Goal: Information Seeking & Learning: Find specific page/section

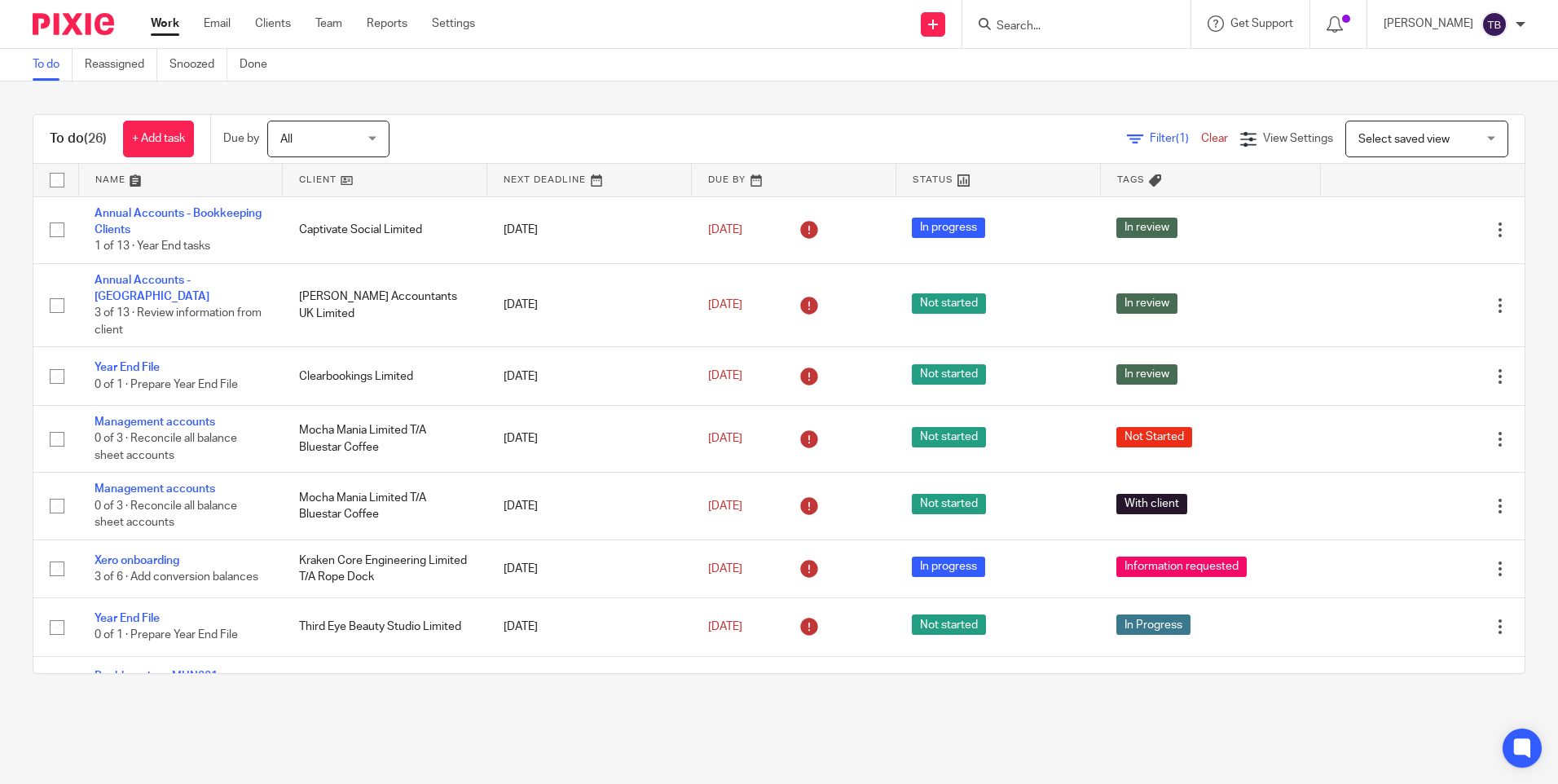
click at [1079, 29] on input "Search" at bounding box center [1068, 27] width 146 height 15
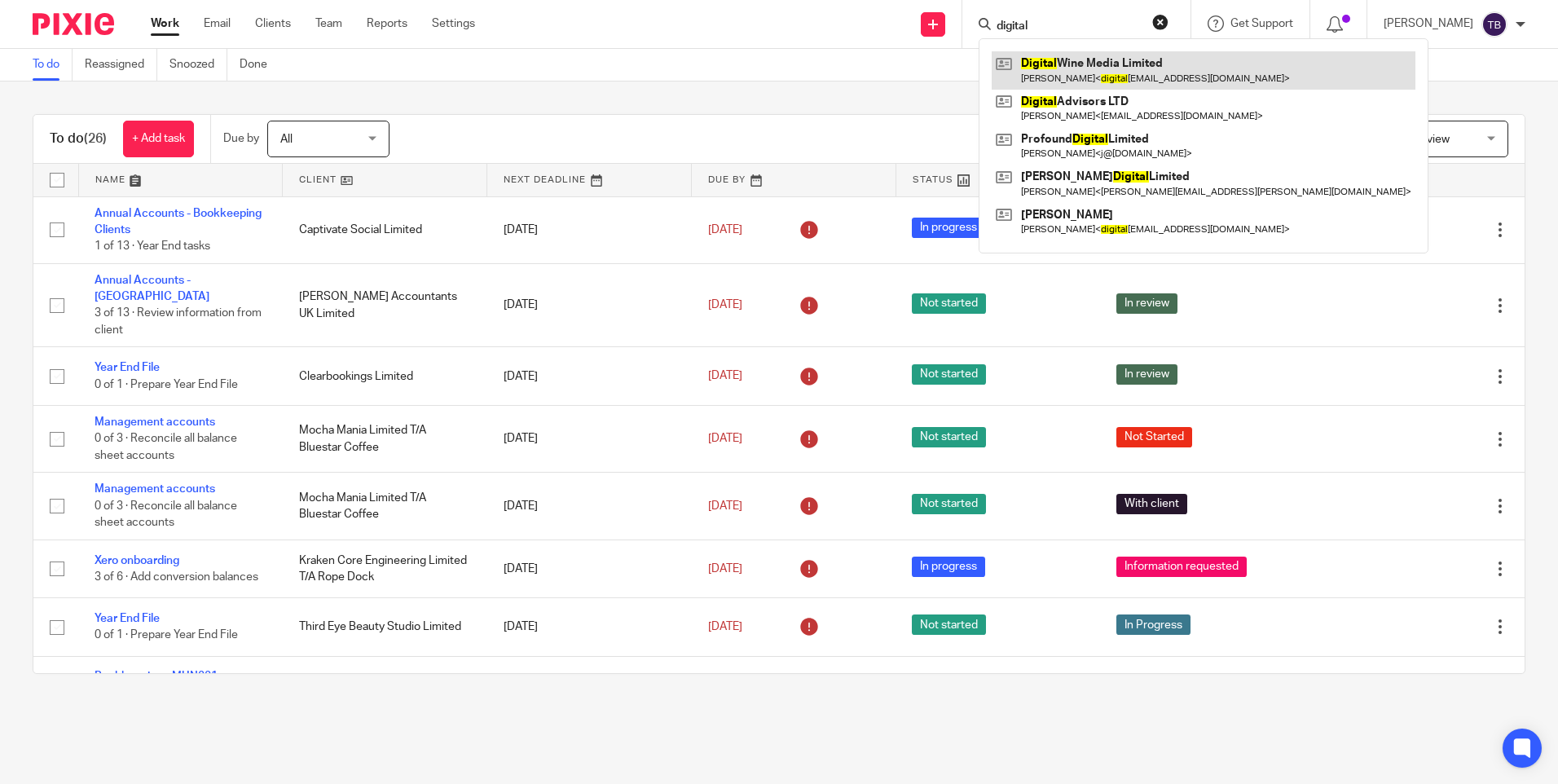
type input "digital"
click at [1081, 80] on link at bounding box center [1204, 70] width 423 height 38
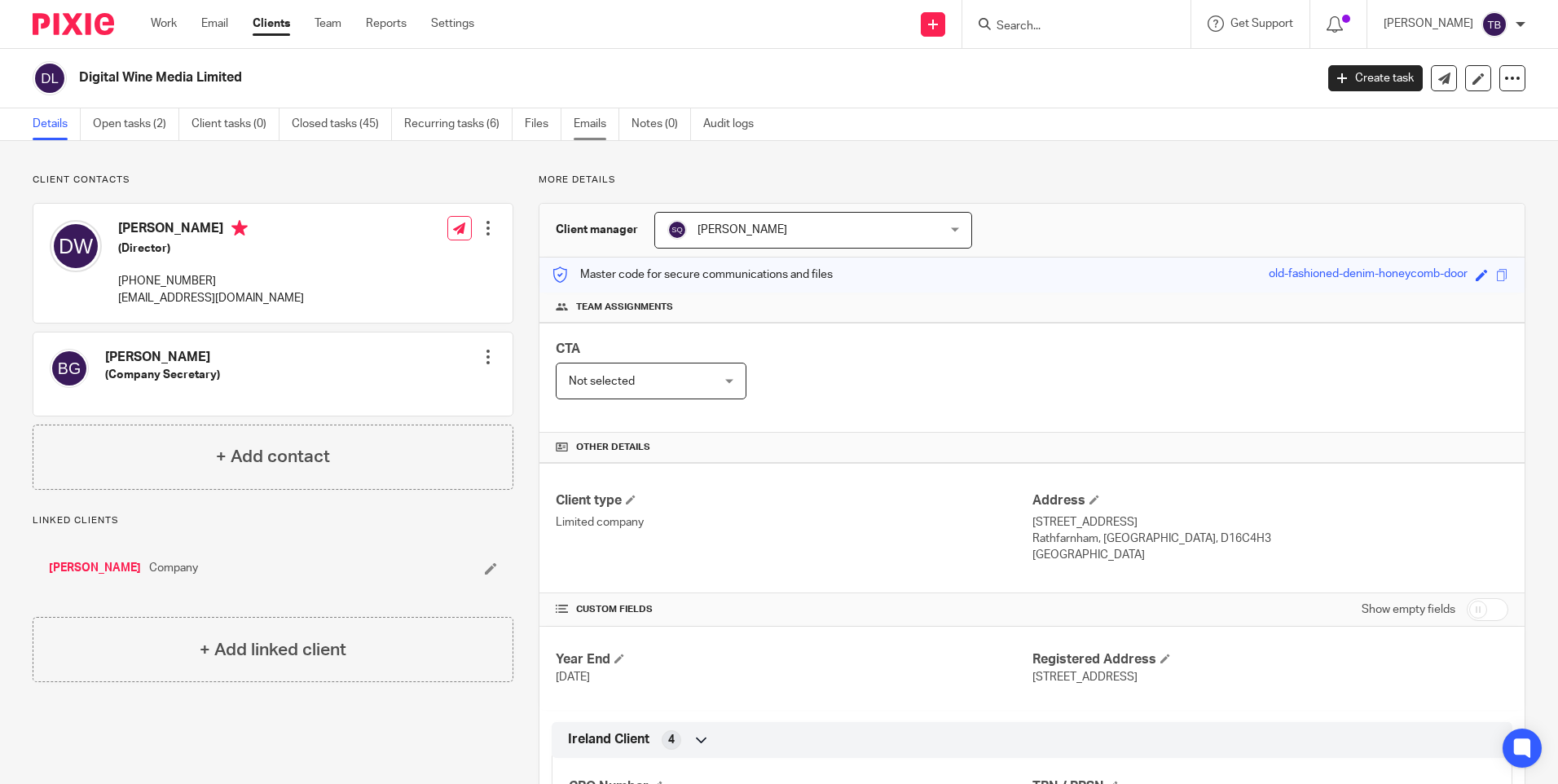
click at [587, 121] on link "Emails" at bounding box center [596, 124] width 46 height 32
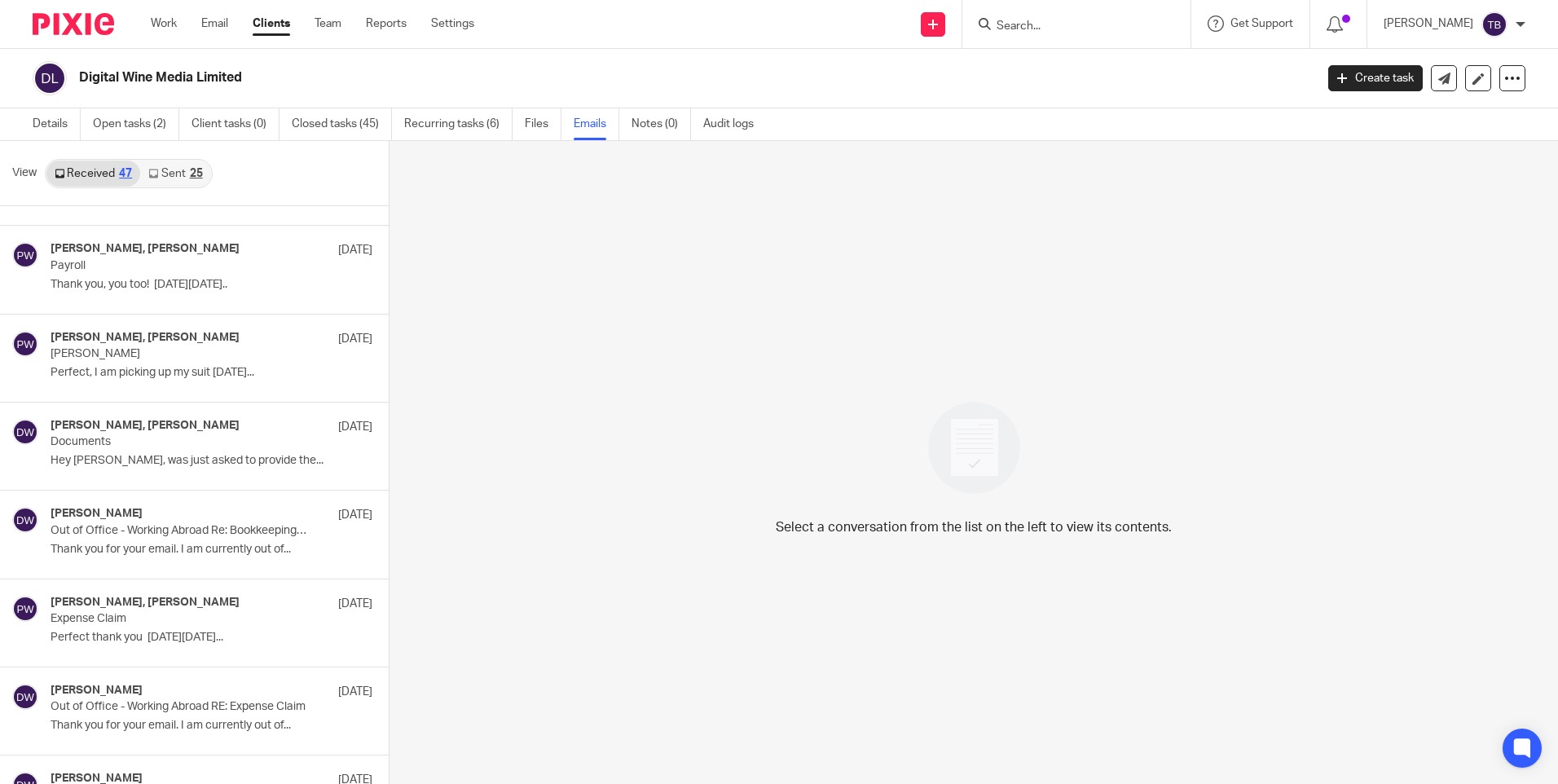
scroll to position [2037, 0]
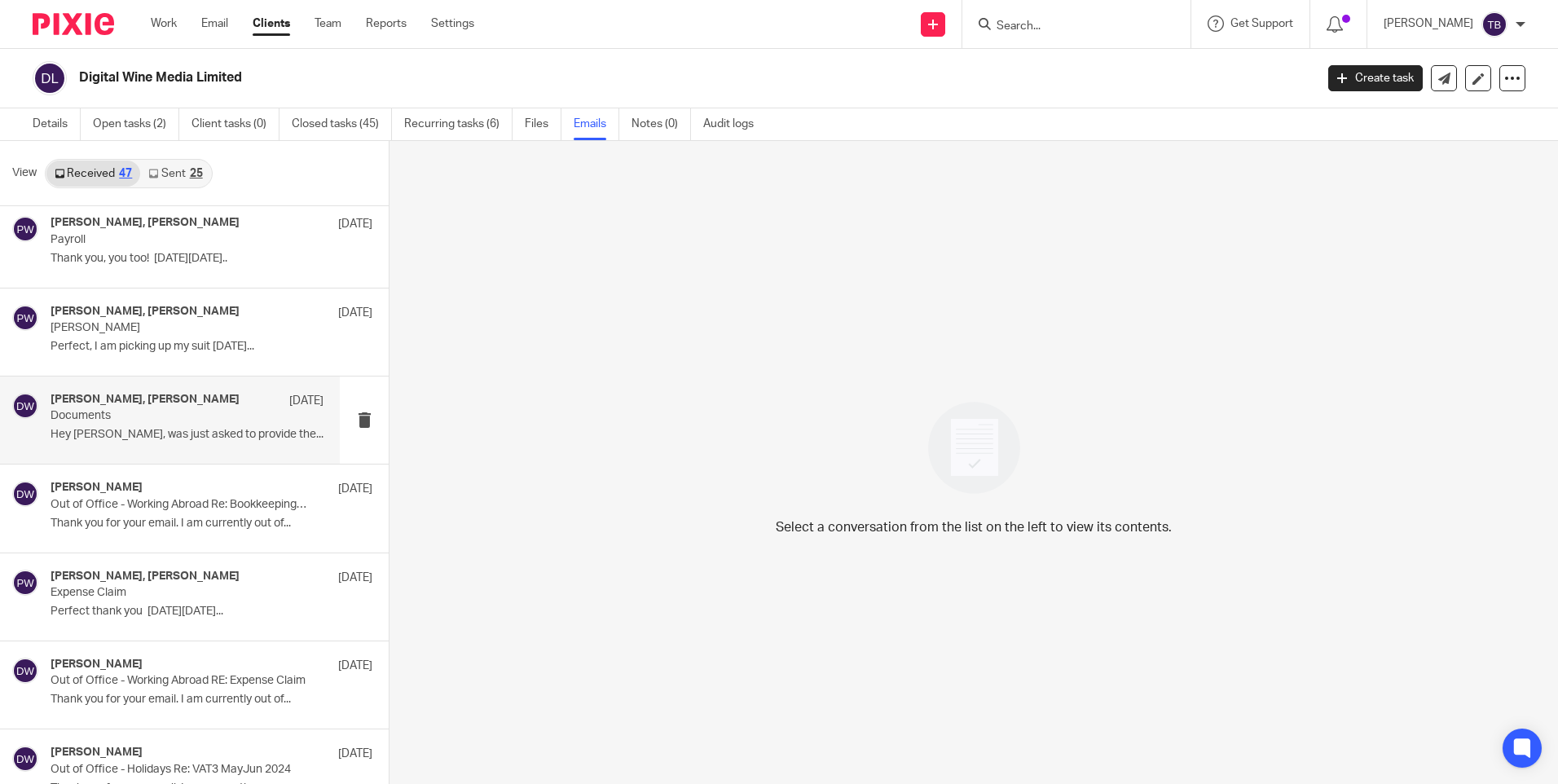
click at [218, 452] on div "Pinky Wadhwa, Dillon Ward 20 Sep Documents Hey Pinky, was just asked to provide…" at bounding box center [169, 420] width 340 height 87
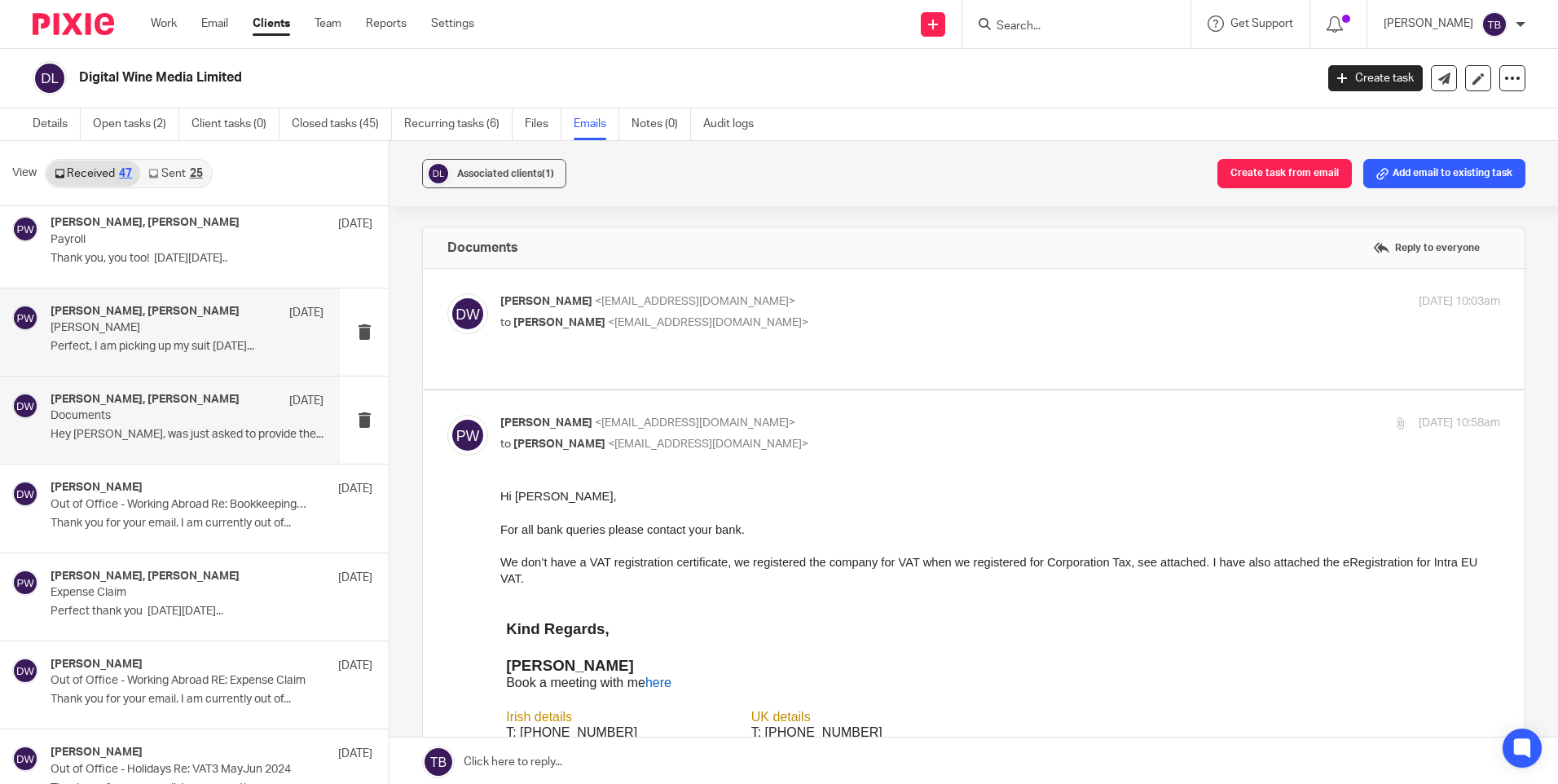
scroll to position [0, 0]
click at [799, 339] on div "Dillon Ward <digitalwinemedia@gmail.com> to Pinky Wadhwa <pinky@sheilaccountant…" at bounding box center [974, 329] width 1053 height 71
click at [762, 320] on p "to Pinky Wadhwa <pinky@sheilaccountants.ie>" at bounding box center [834, 323] width 666 height 17
checkbox input "true"
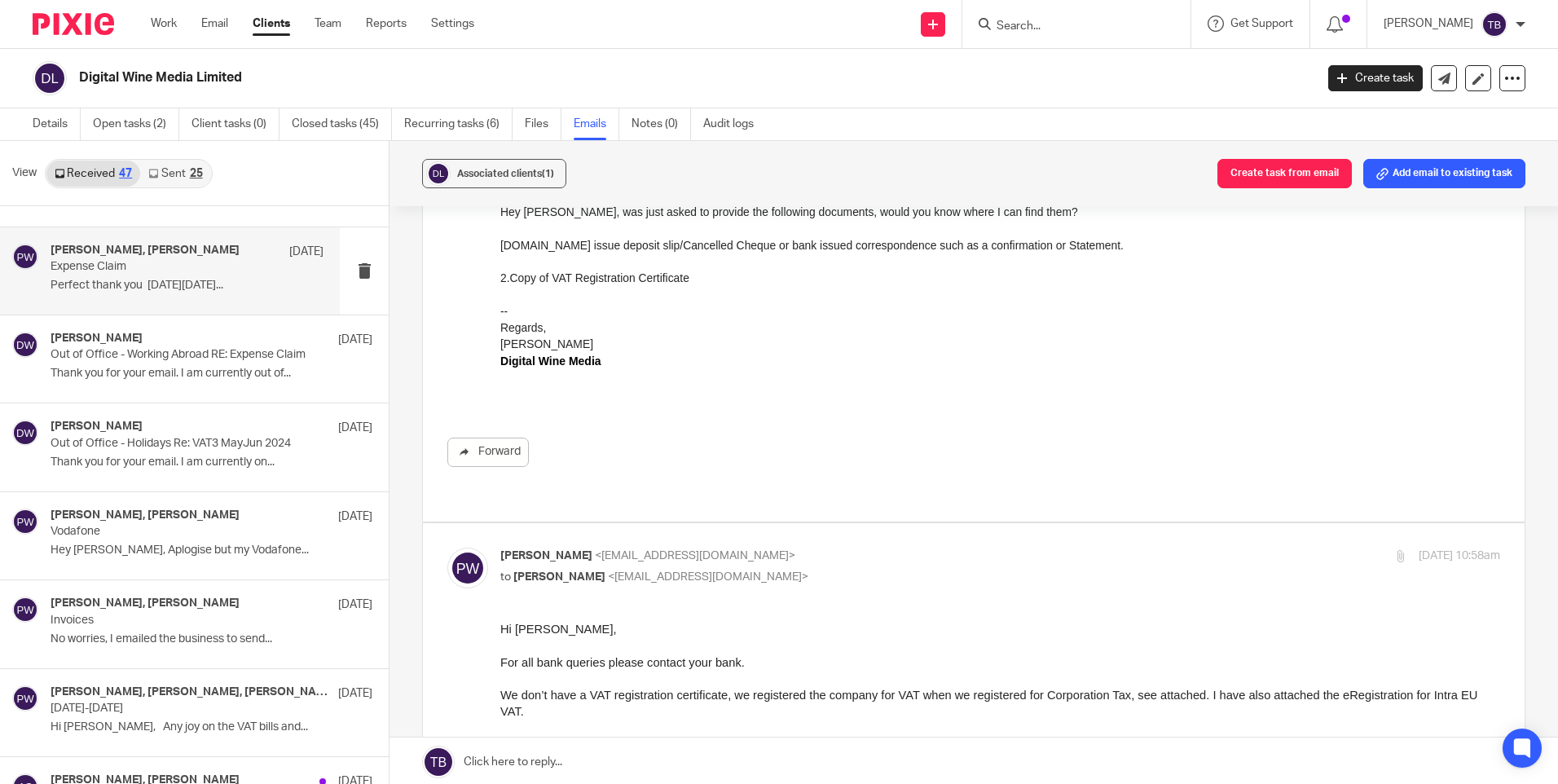
scroll to position [2445, 0]
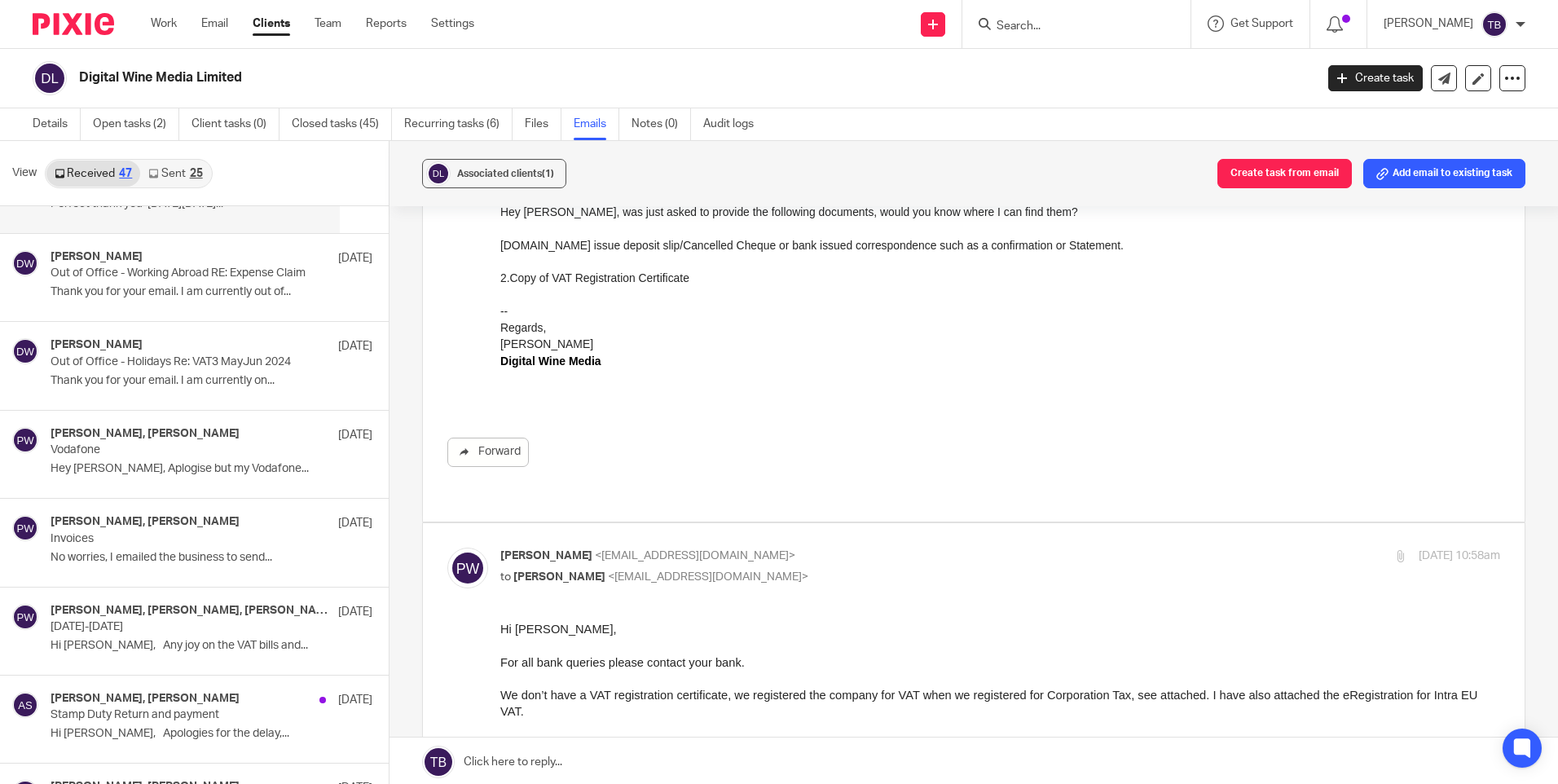
click at [184, 563] on p "No worries, I emailed the business to send..." at bounding box center [212, 558] width 322 height 14
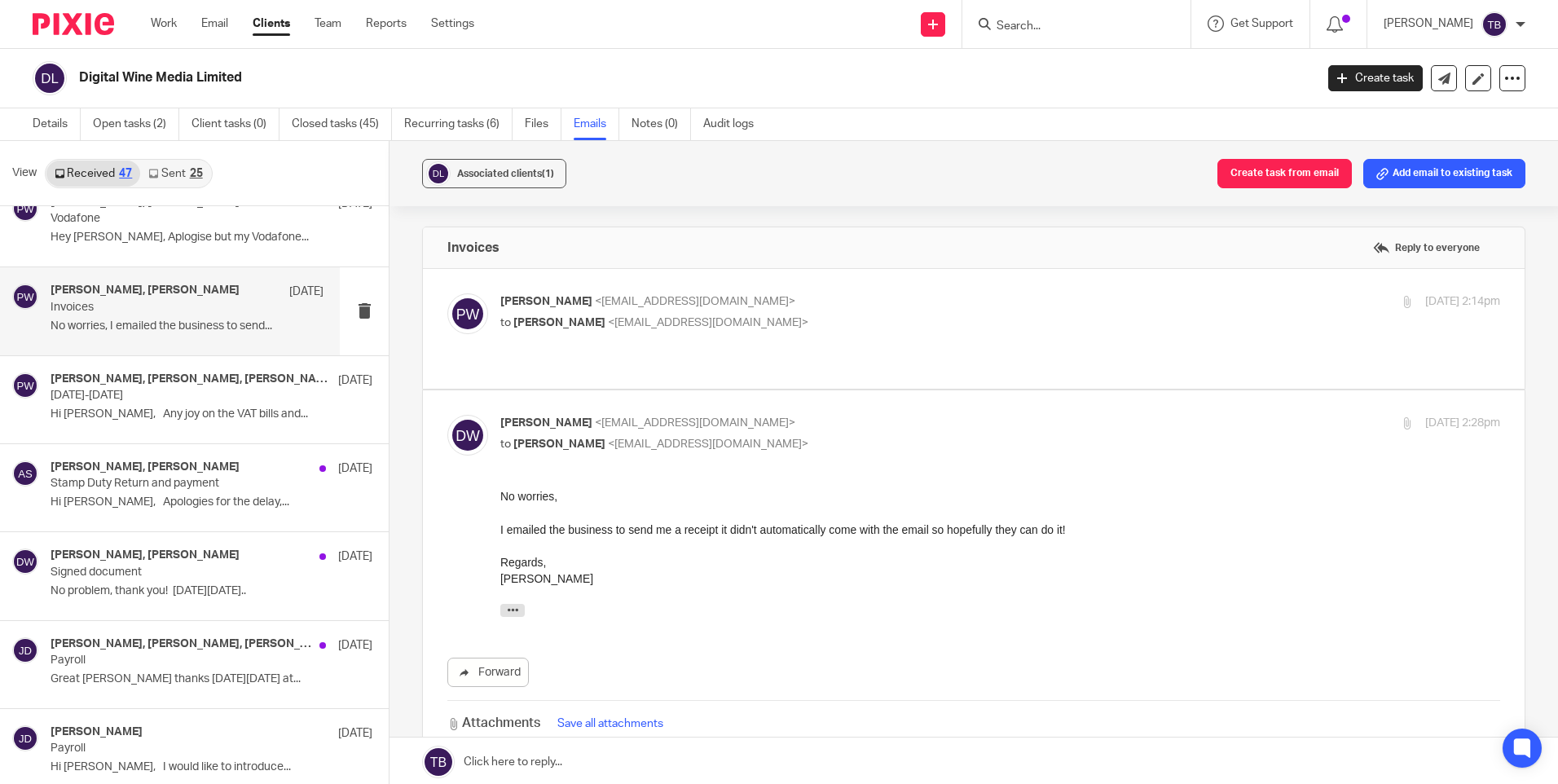
scroll to position [2771, 0]
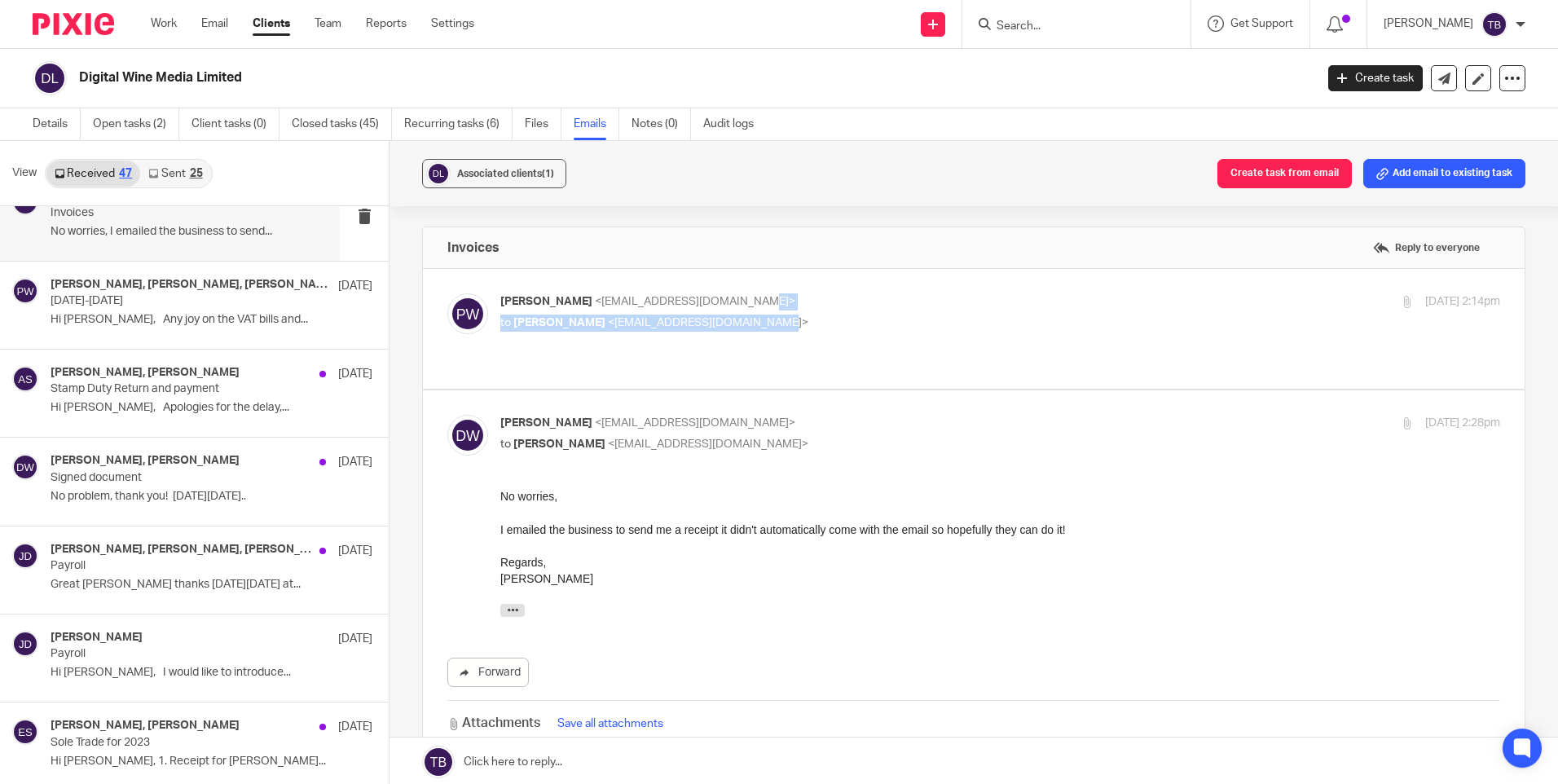
click at [797, 310] on div "Pinky Wadhwa <pinky@sheilaccountants.ie> to Dillon Ward <digitalwinemedia@gmail…" at bounding box center [834, 312] width 666 height 38
drag, startPoint x: 797, startPoint y: 310, endPoint x: 914, endPoint y: 313, distance: 117.0
click at [914, 313] on div "Pinky Wadhwa <pinky@sheilaccountants.ie> to Dillon Ward <digitalwinemedia@gmail…" at bounding box center [834, 312] width 666 height 38
click at [914, 311] on div "Pinky Wadhwa <pinky@sheilaccountants.ie> to Dillon Ward <digitalwinemedia@gmail…" at bounding box center [834, 312] width 666 height 38
checkbox input "true"
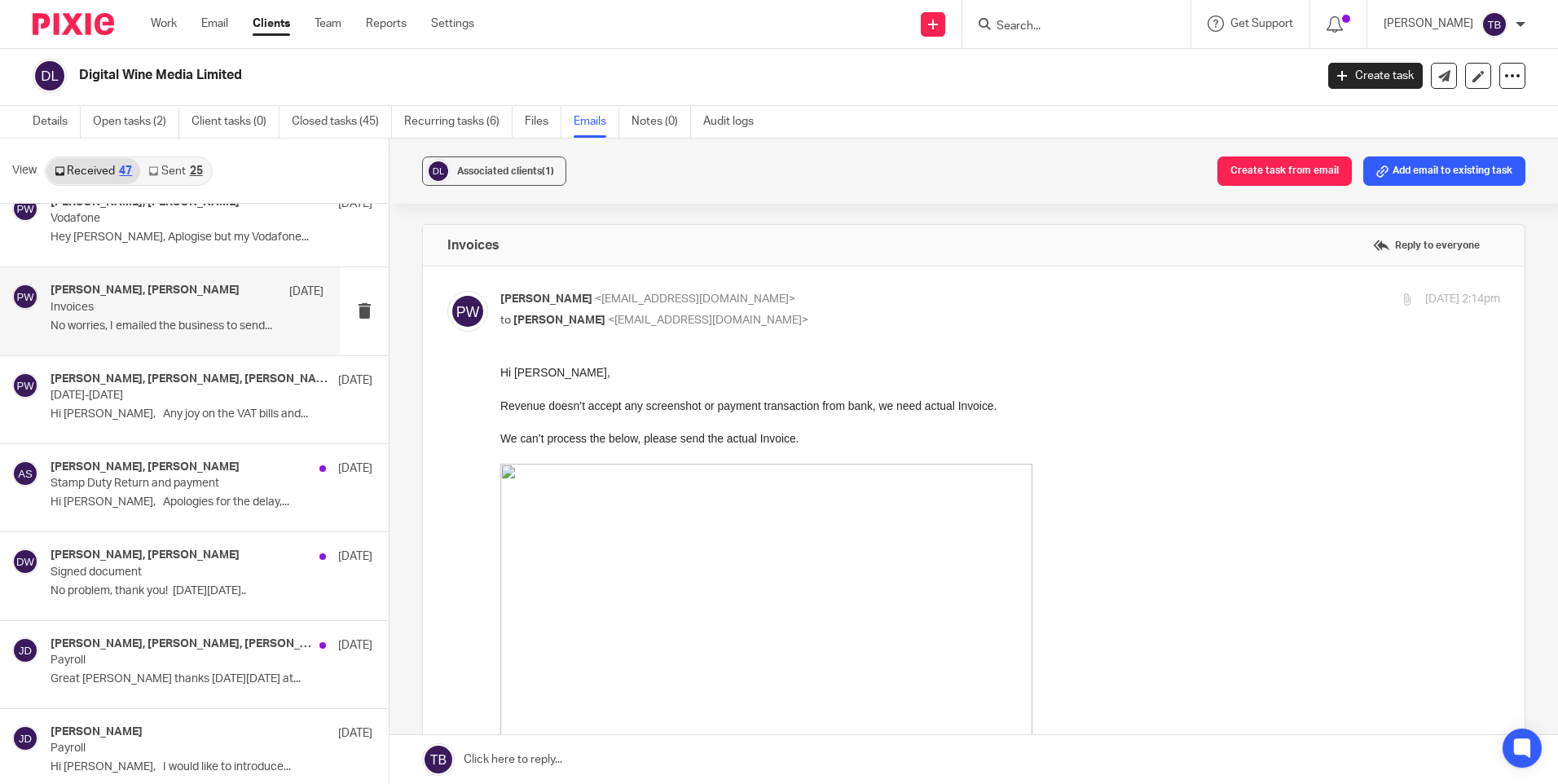
scroll to position [2918, 0]
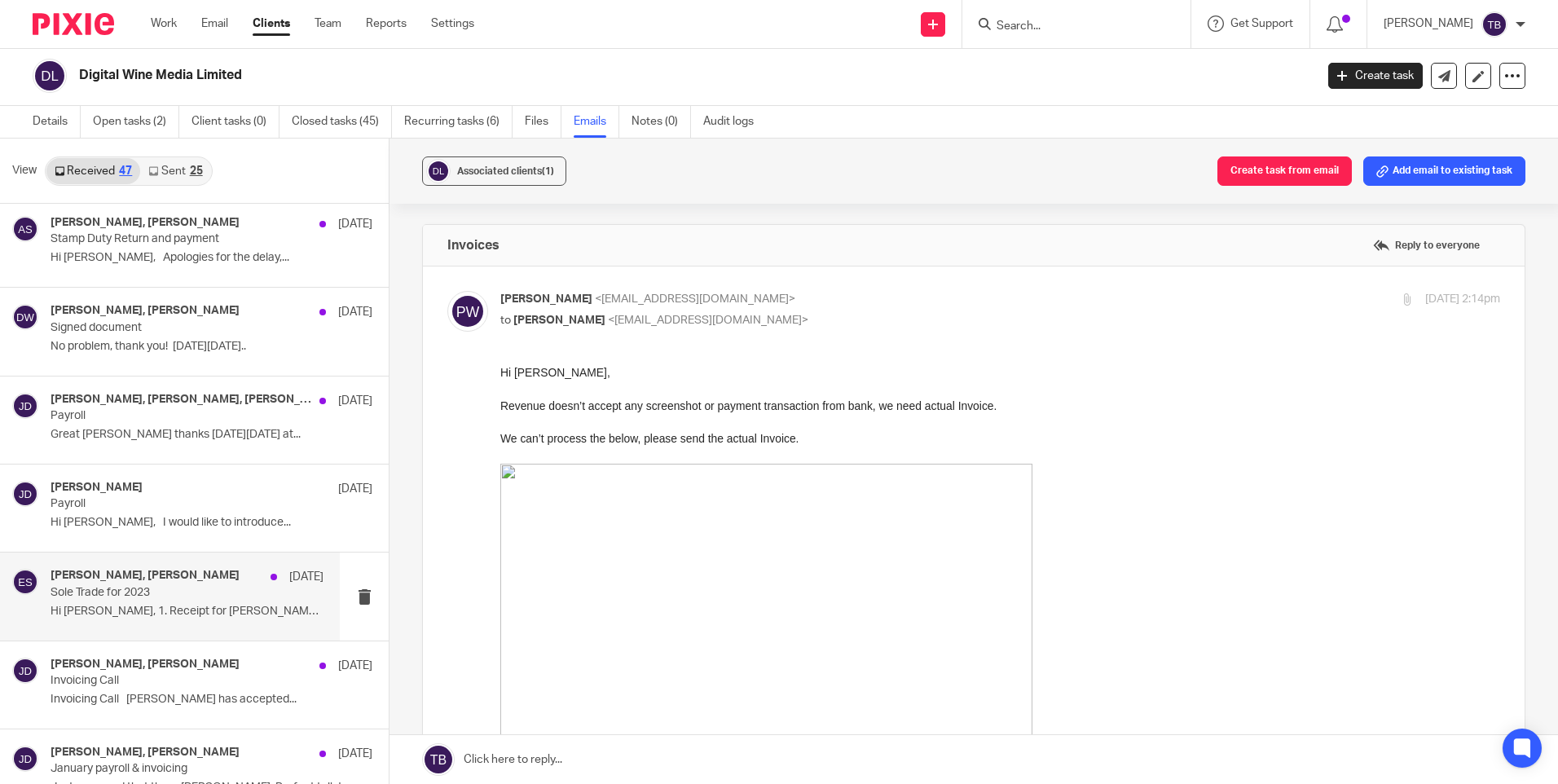
click at [189, 584] on div "Dillon Ward, Edwin Sheil 18 Feb 2024" at bounding box center [187, 577] width 273 height 17
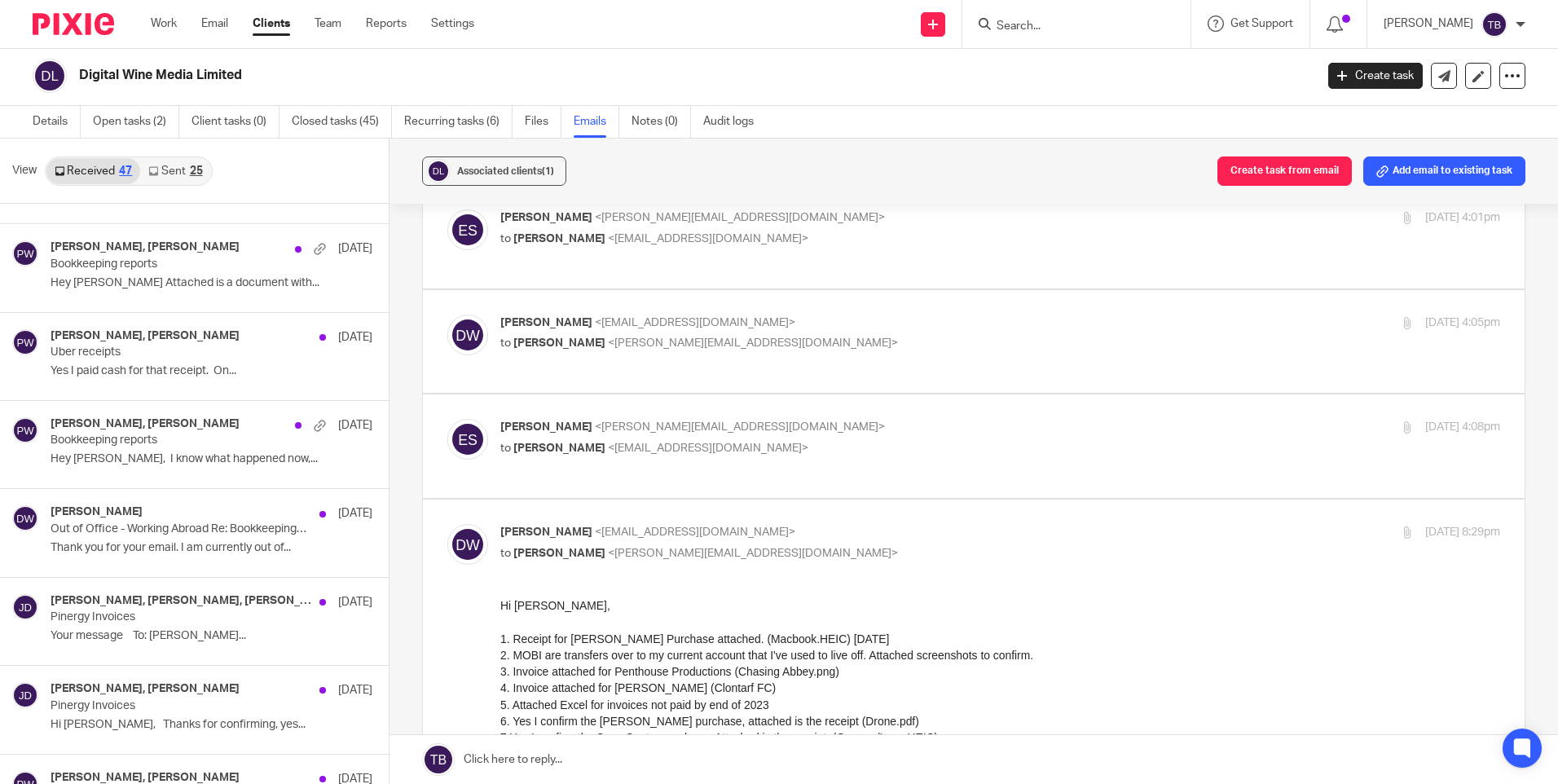
scroll to position [0, 0]
